Goal: Information Seeking & Learning: Learn about a topic

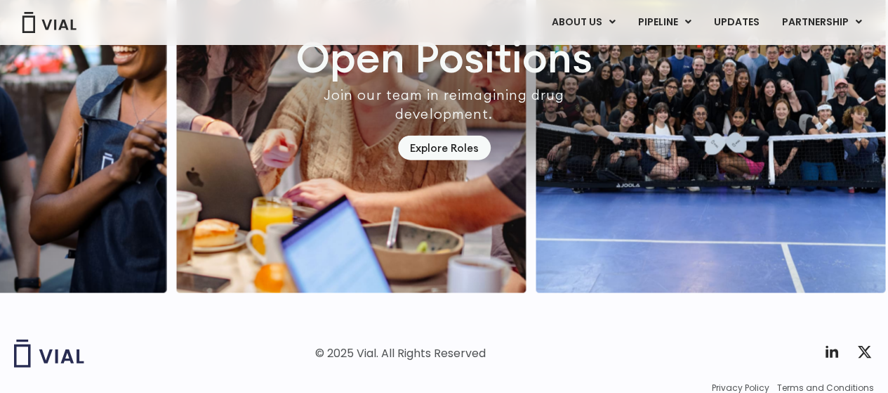
scroll to position [4272, 0]
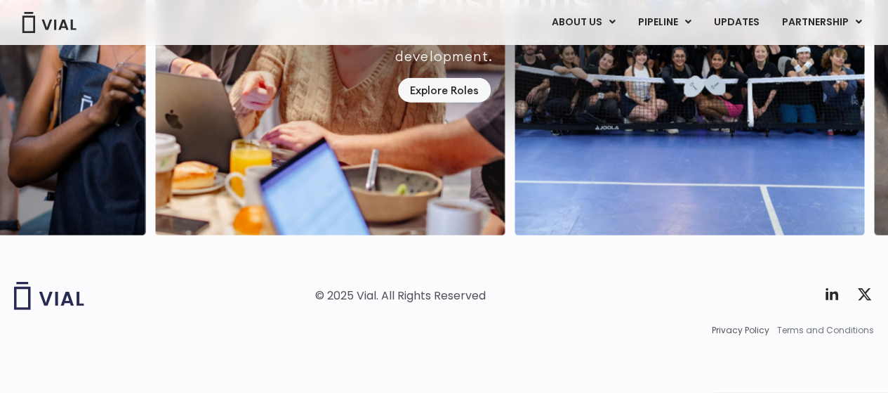
click at [795, 328] on span "Terms and Conditions" at bounding box center [826, 330] width 97 height 13
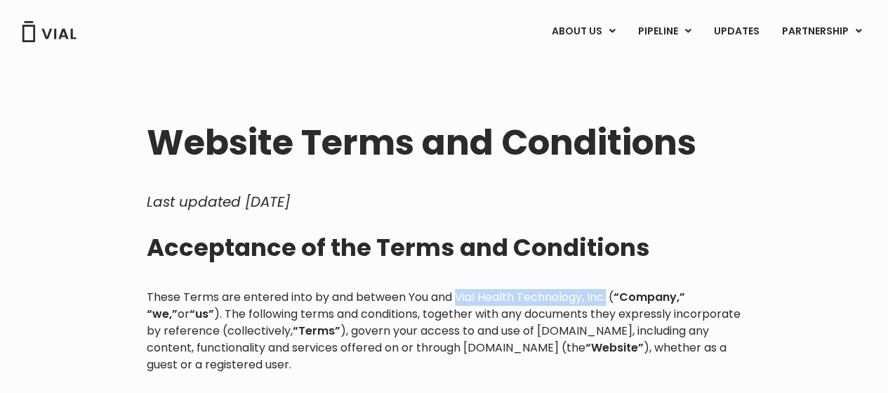
drag, startPoint x: 458, startPoint y: 295, endPoint x: 608, endPoint y: 300, distance: 150.4
click at [608, 300] on p "These Terms are entered into by and between You and Vial Health Technology, Inc…" at bounding box center [444, 331] width 595 height 84
copy p "Vial Health Technology, Inc."
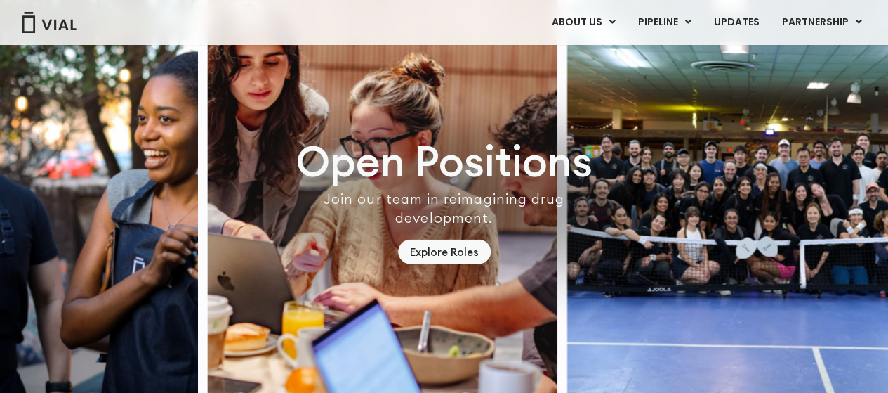
drag, startPoint x: 357, startPoint y: 299, endPoint x: 376, endPoint y: 294, distance: 19.4
copy div "Vial"
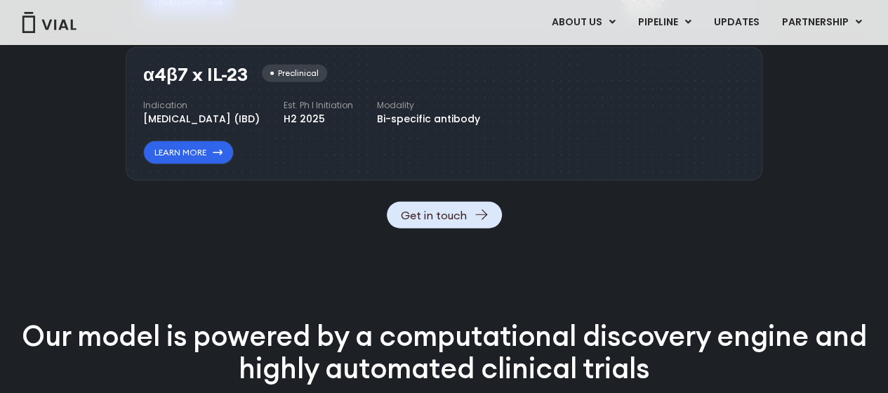
scroll to position [1653, 0]
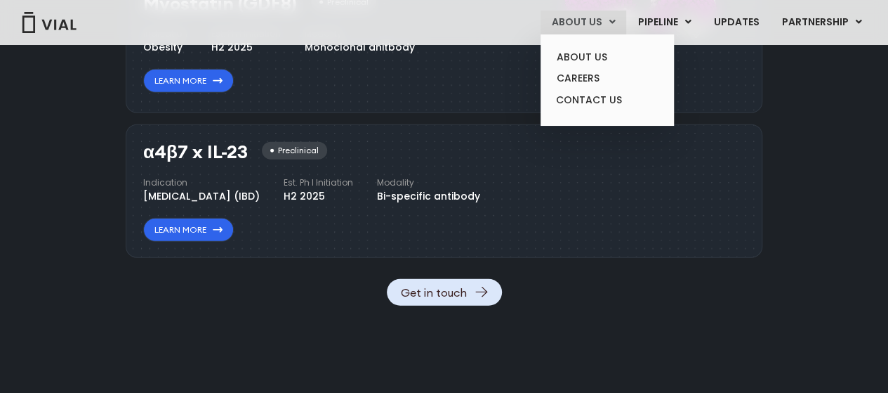
click at [613, 18] on link "ABOUT US" at bounding box center [584, 23] width 86 height 24
click at [577, 98] on link "CONTACT US" at bounding box center [607, 100] width 123 height 22
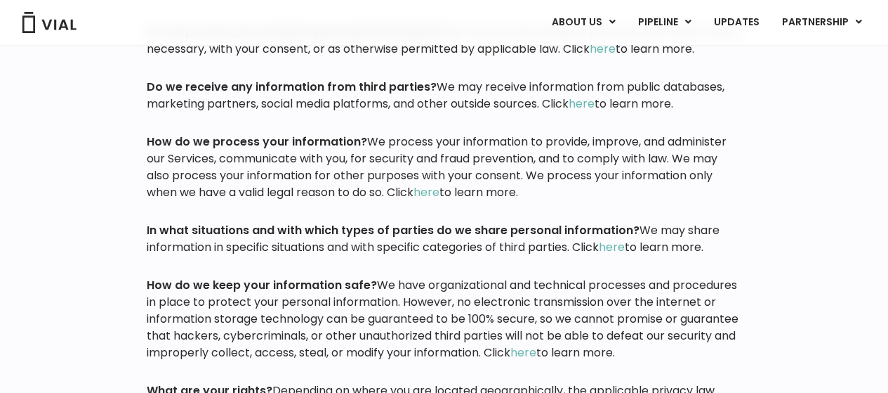
scroll to position [983, 0]
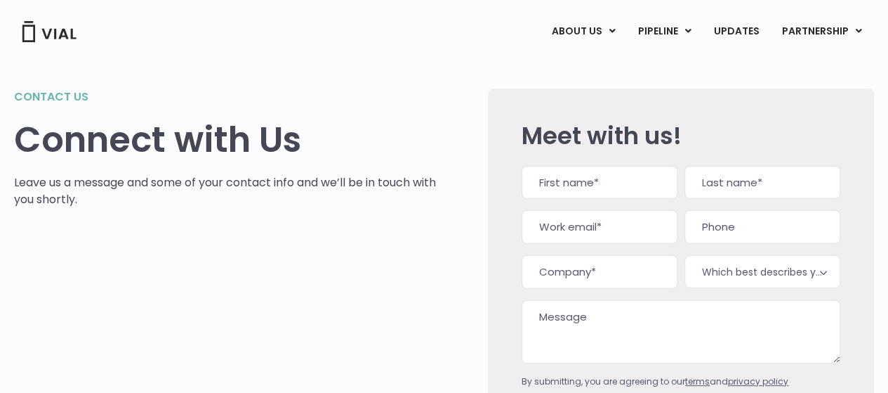
scroll to position [247, 0]
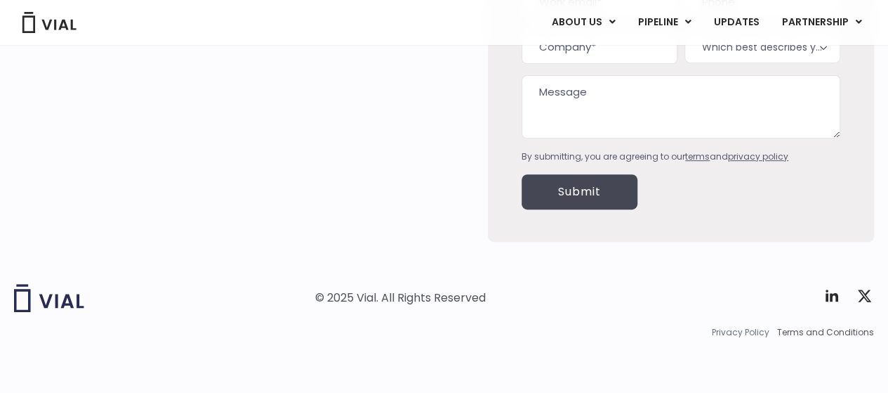
click at [756, 331] on span "Privacy Policy" at bounding box center [741, 332] width 58 height 13
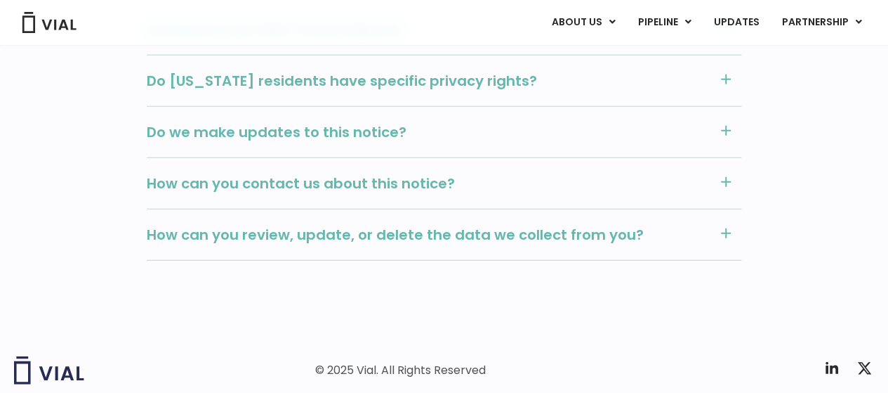
scroll to position [1684, 0]
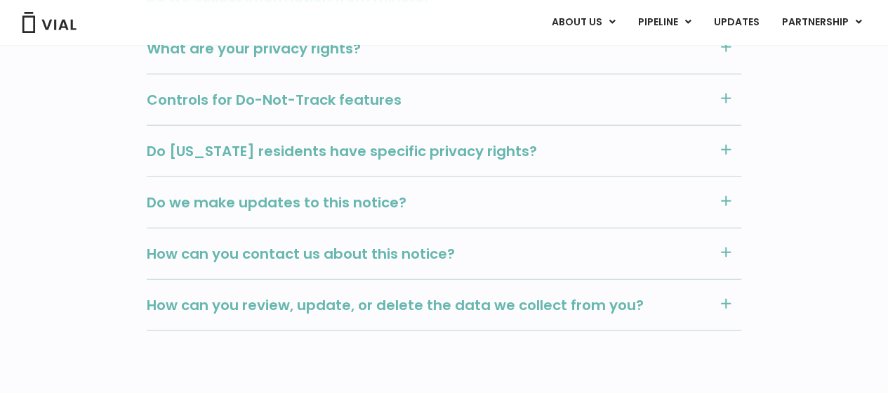
click at [726, 247] on rect at bounding box center [726, 252] width 1 height 10
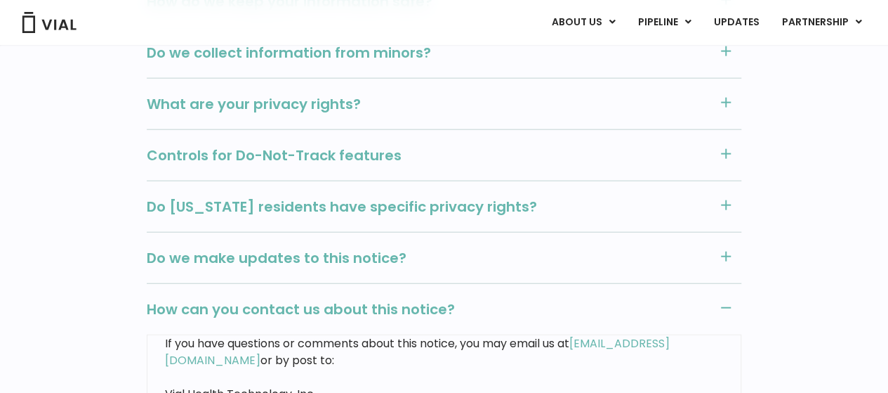
scroll to position [1473, 0]
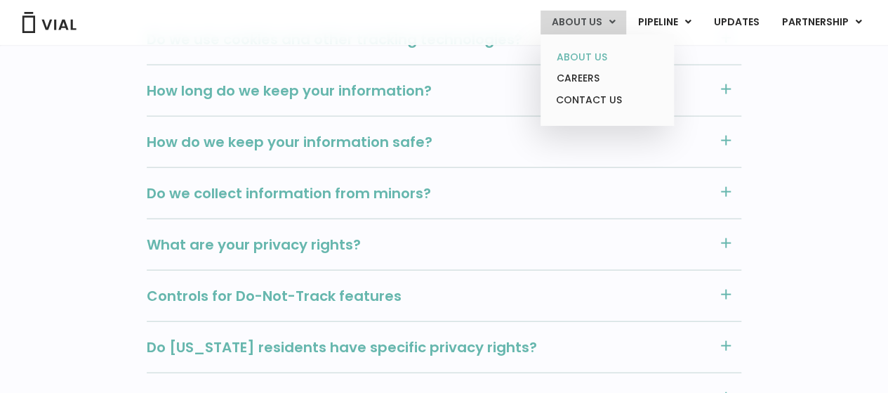
click at [602, 53] on link "ABOUT US" at bounding box center [607, 57] width 123 height 22
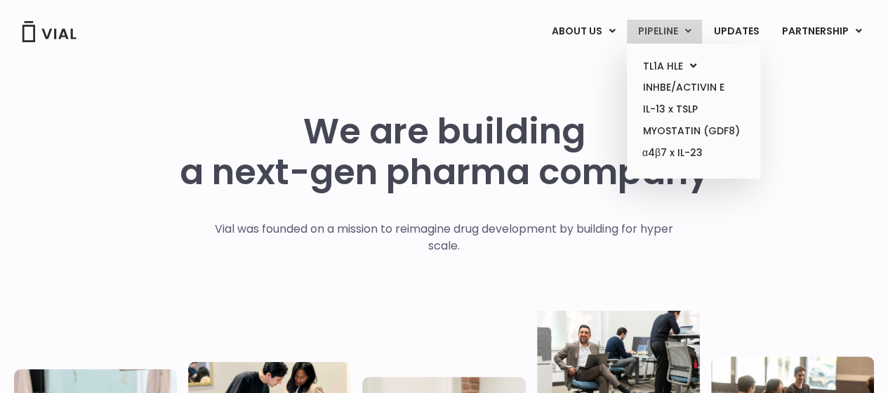
click at [683, 30] on link "PIPELINE" at bounding box center [664, 32] width 75 height 24
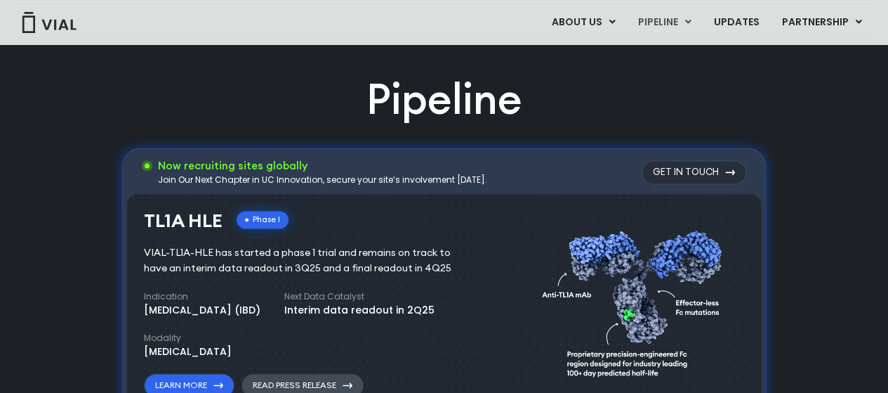
scroll to position [919, 0]
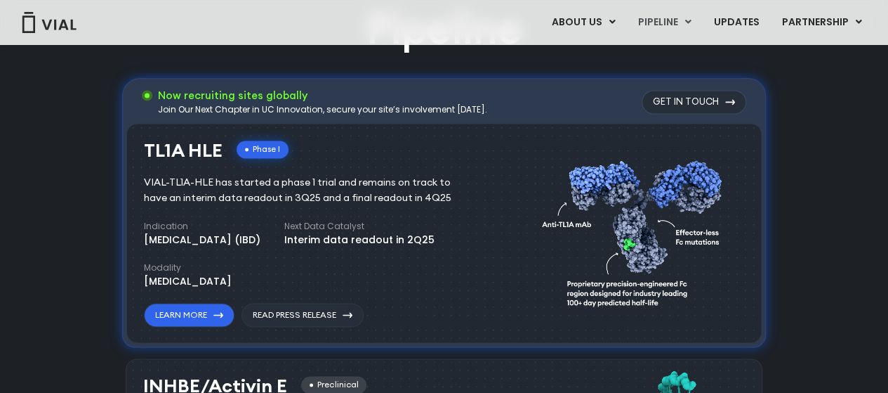
drag, startPoint x: 138, startPoint y: 149, endPoint x: 222, endPoint y: 147, distance: 84.3
click at [222, 147] on div "TL1A HLE Phase I VIAL-TL1A-HLE has started a phase 1 trial and remains on track…" at bounding box center [444, 233] width 636 height 220
copy h3 "TL1A HLE"
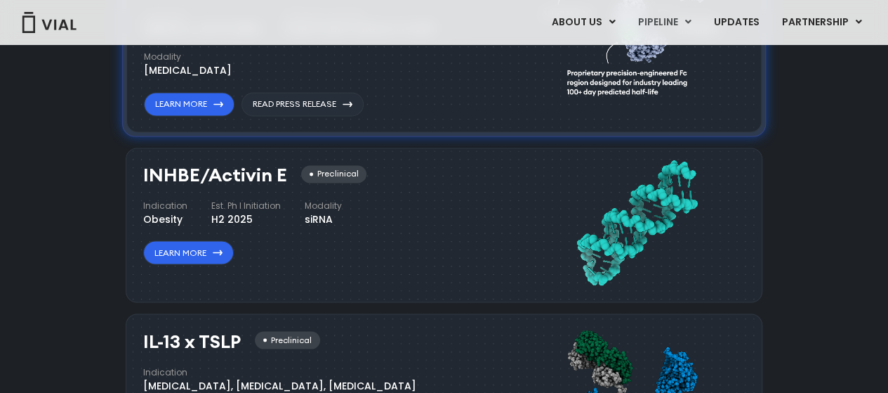
drag, startPoint x: 141, startPoint y: 173, endPoint x: 282, endPoint y: 176, distance: 140.5
click at [282, 176] on div "INHBE/Activin E Preclinical Indication Obesity Est. Ph I Initiation H2 2025 Mod…" at bounding box center [444, 224] width 637 height 155
copy h3 "INHBE/Activin E"
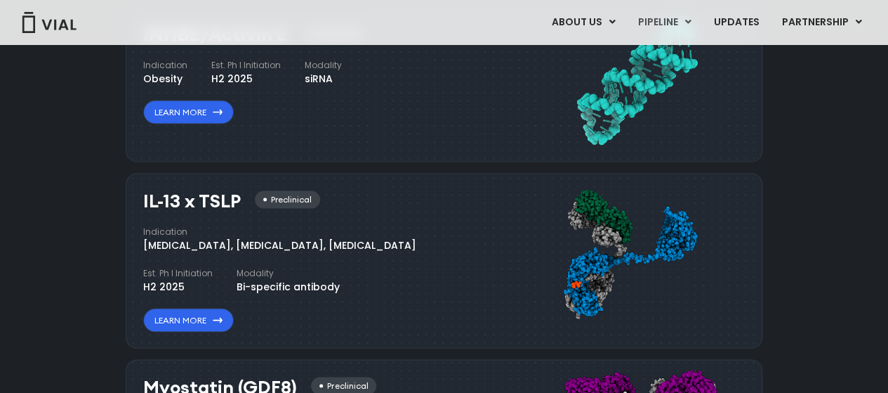
drag, startPoint x: 140, startPoint y: 196, endPoint x: 242, endPoint y: 195, distance: 101.8
click at [242, 195] on div "IL-13 x TSLP Preclinical Indication Atopic Dermatitis, Asthma, Chronic Sinusiti…" at bounding box center [444, 260] width 637 height 175
copy h3 "IL-13 x TSLP"
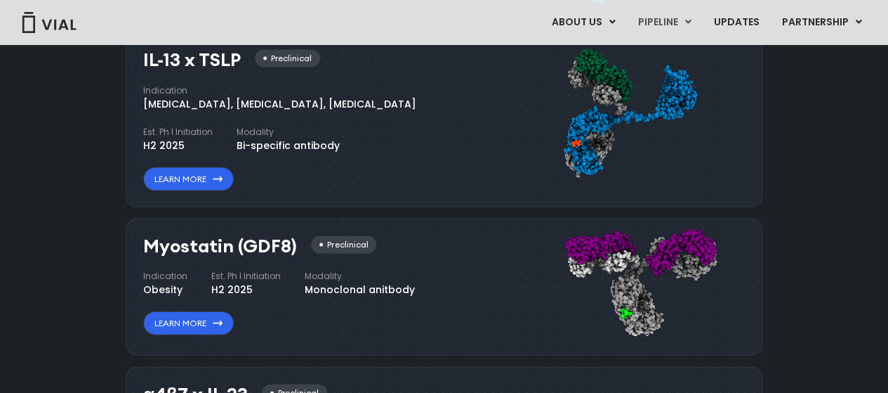
drag, startPoint x: 147, startPoint y: 244, endPoint x: 294, endPoint y: 249, distance: 146.9
click at [294, 249] on div "Myostatin (GDF8) Preclinical" at bounding box center [259, 246] width 233 height 20
copy h3 "Myostatin (GDF8)"
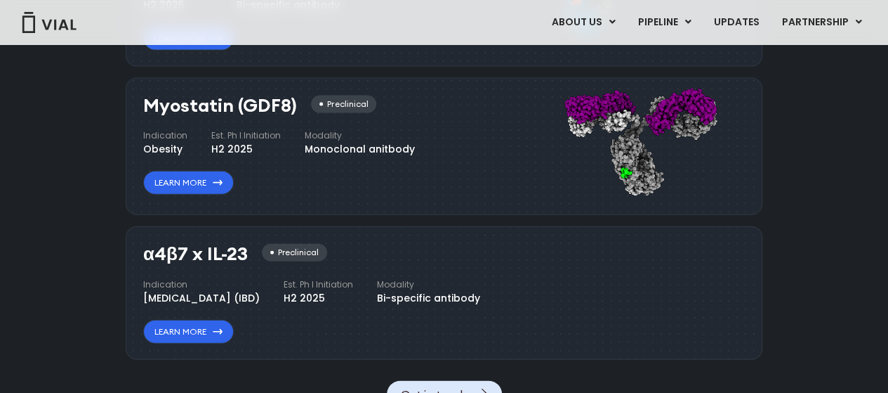
scroll to position [1621, 0]
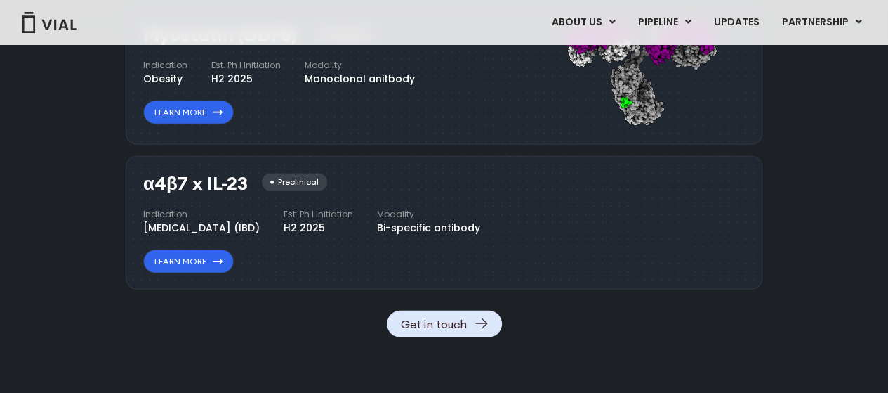
drag, startPoint x: 146, startPoint y: 182, endPoint x: 248, endPoint y: 181, distance: 101.9
click at [248, 181] on h3 "α4β7 x IL-23" at bounding box center [195, 183] width 105 height 20
copy h3 "α4β7 x IL-23"
